Goal: Navigation & Orientation: Find specific page/section

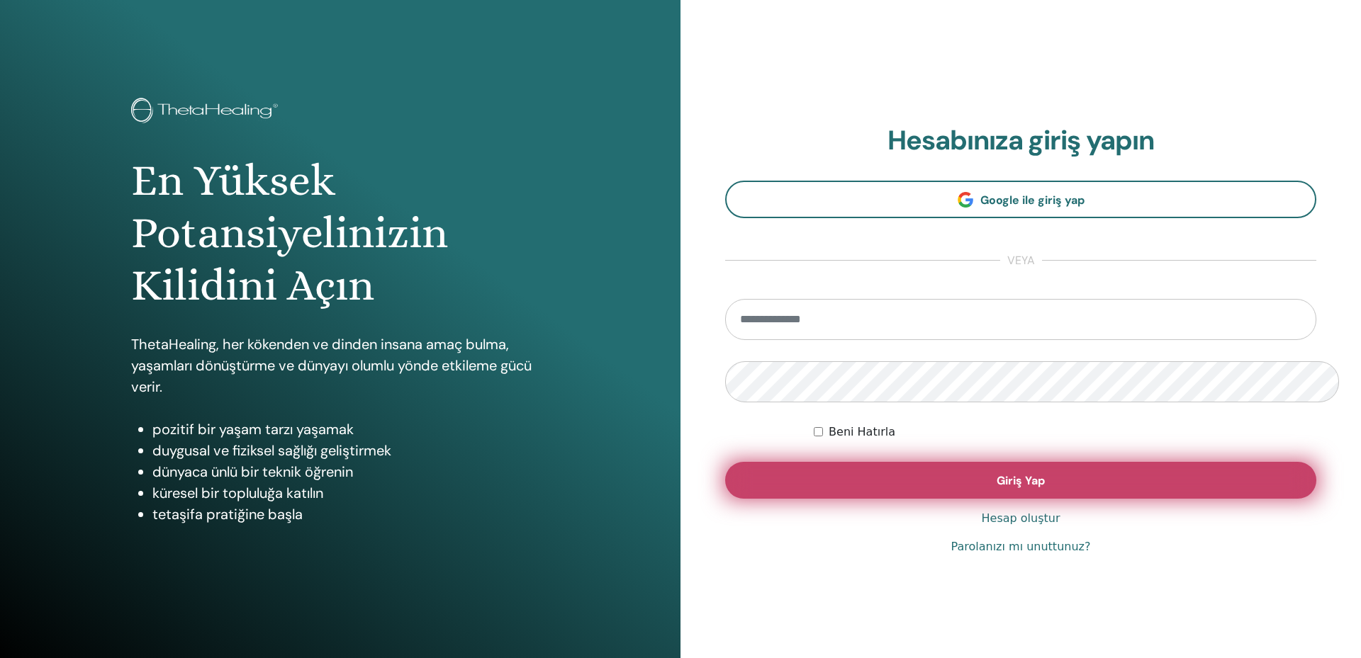
type input "**********"
click at [1034, 473] on span "Giriş Yap" at bounding box center [1021, 480] width 48 height 15
